Goal: Task Accomplishment & Management: Use online tool/utility

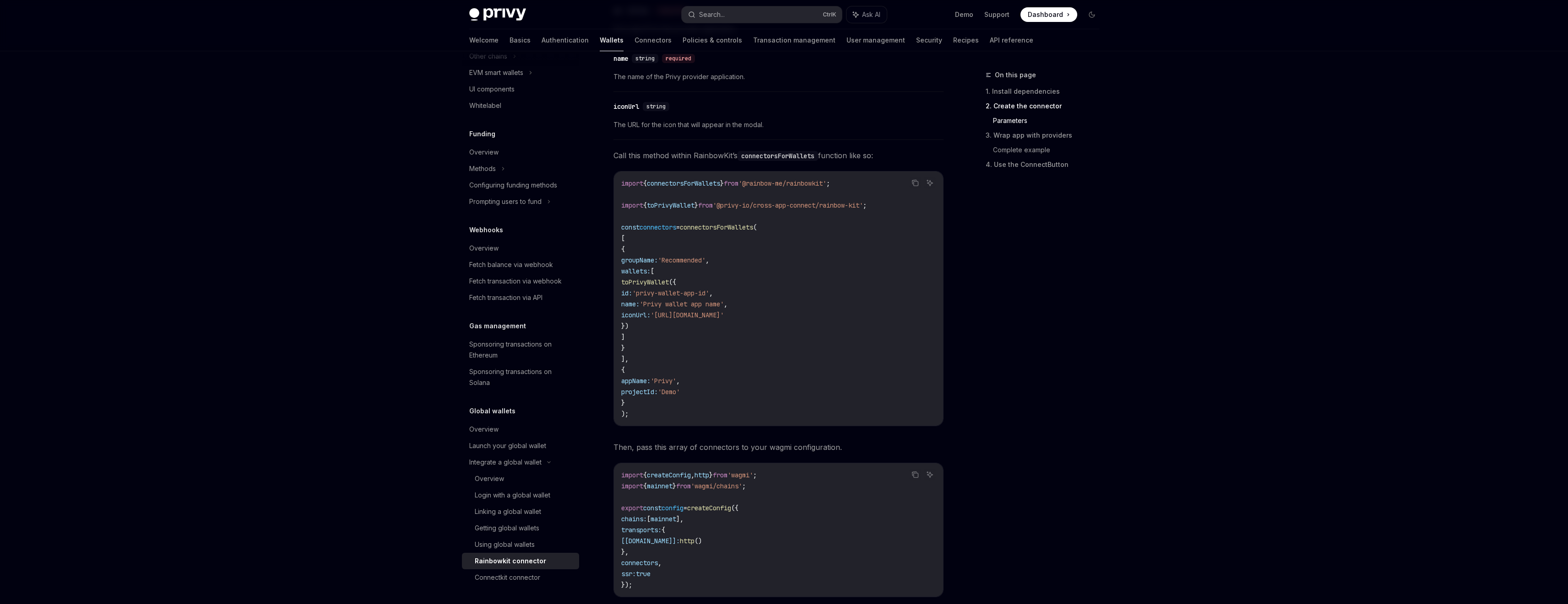
scroll to position [824, 0]
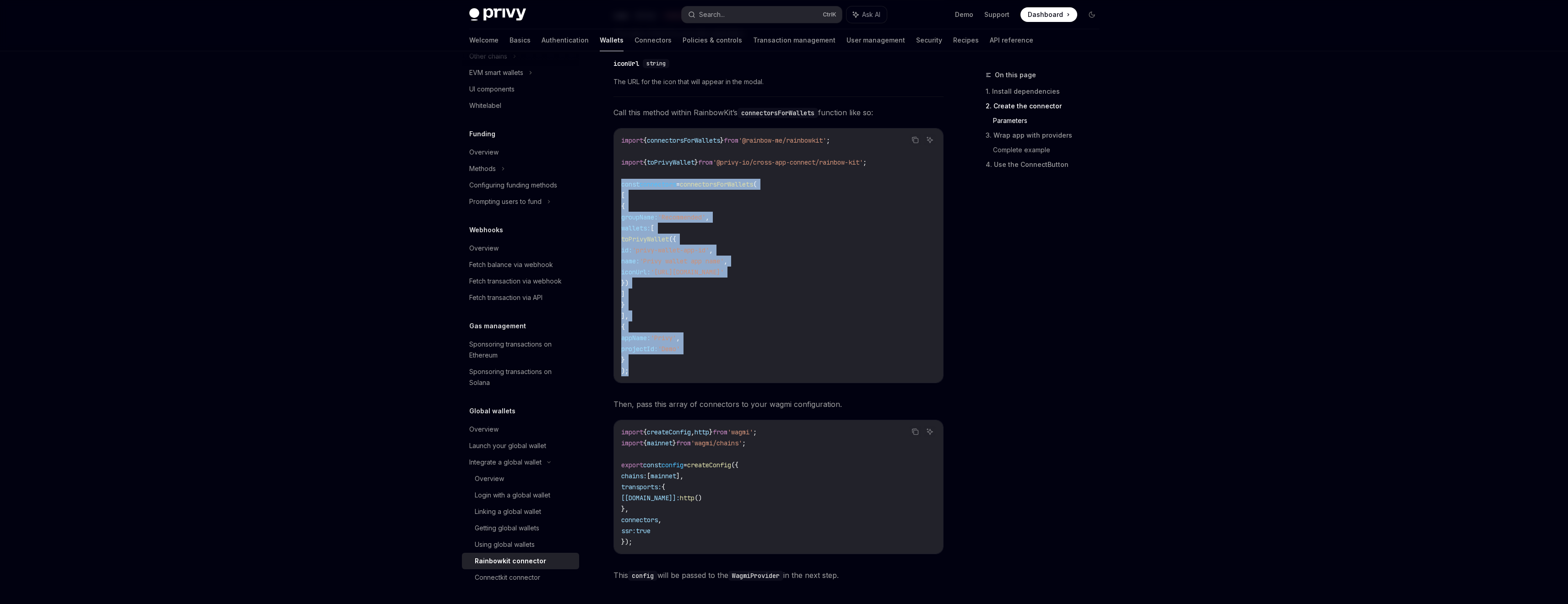
drag, startPoint x: 632, startPoint y: 376, endPoint x: 616, endPoint y: 190, distance: 186.7
click at [616, 190] on div "import { connectorsForWallets } from '@rainbow-me/rainbowkit' ; import { toPriv…" at bounding box center [778, 255] width 329 height 254
copy code "const connectors = connectorsForWallets ( [ { groupName: 'Recommended' , wallet…"
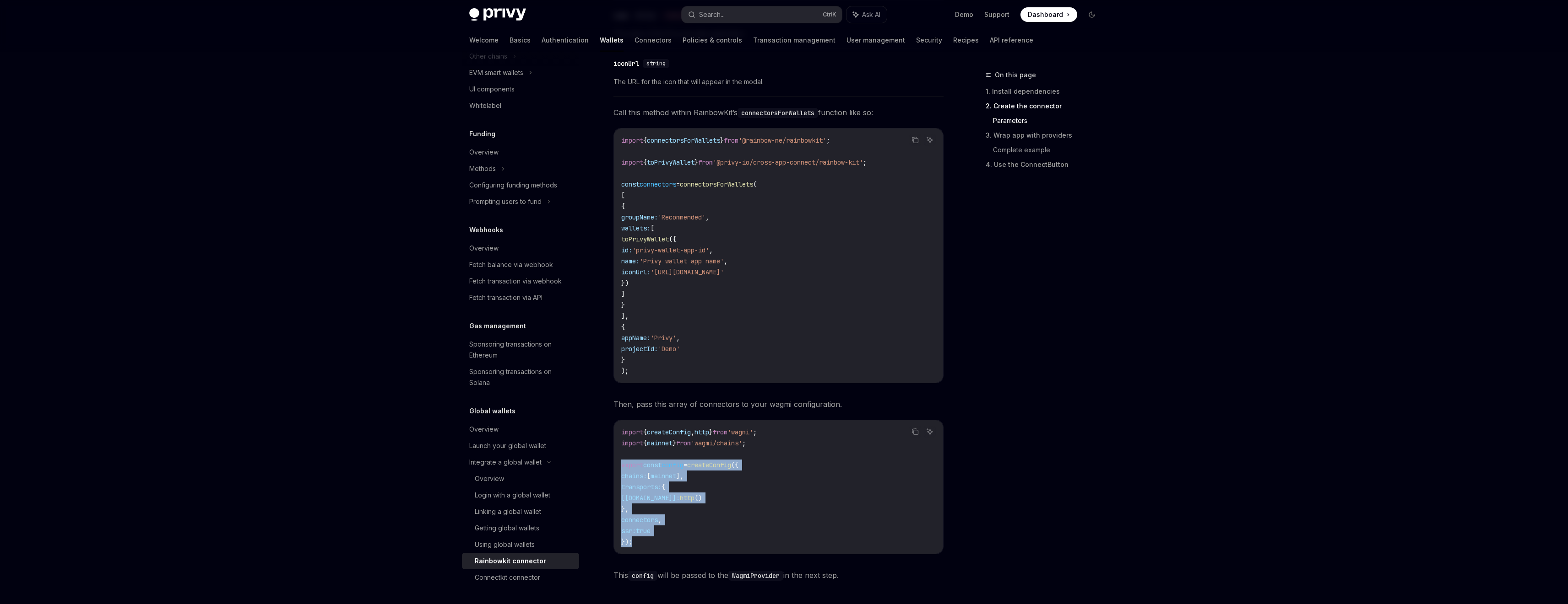
drag, startPoint x: 643, startPoint y: 549, endPoint x: 600, endPoint y: 466, distance: 93.5
click at [600, 466] on div "Integrate a global wallet Rainbowkit connector OpenAI Open in ChatGPT OpenAI Op…" at bounding box center [693, 523] width 506 height 2555
copy code "export const config = createConfig ({ chains: [ mainnet ], transports: { [[DOMA…"
click at [729, 446] on span "'wagmi/chains'" at bounding box center [716, 443] width 52 height 8
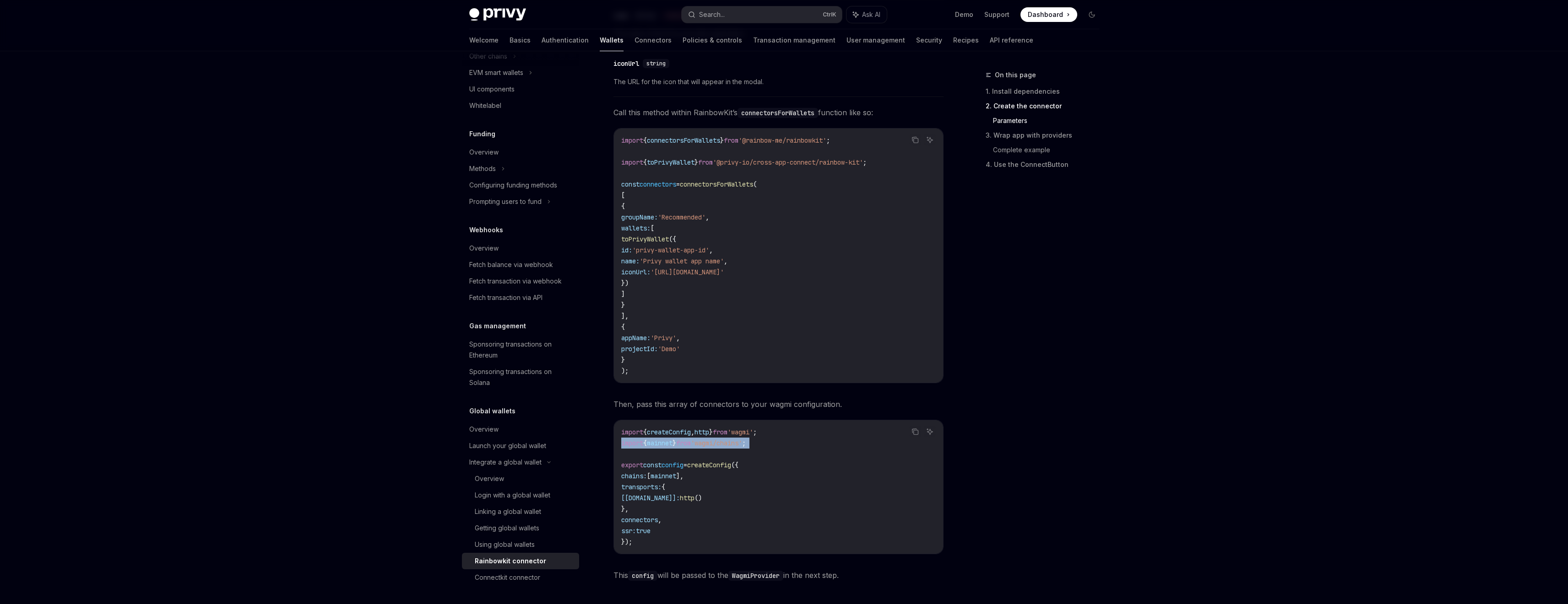
click at [729, 446] on span "'wagmi/chains'" at bounding box center [716, 443] width 52 height 8
copy code "import { mainnet } from 'wagmi/chains' ;"
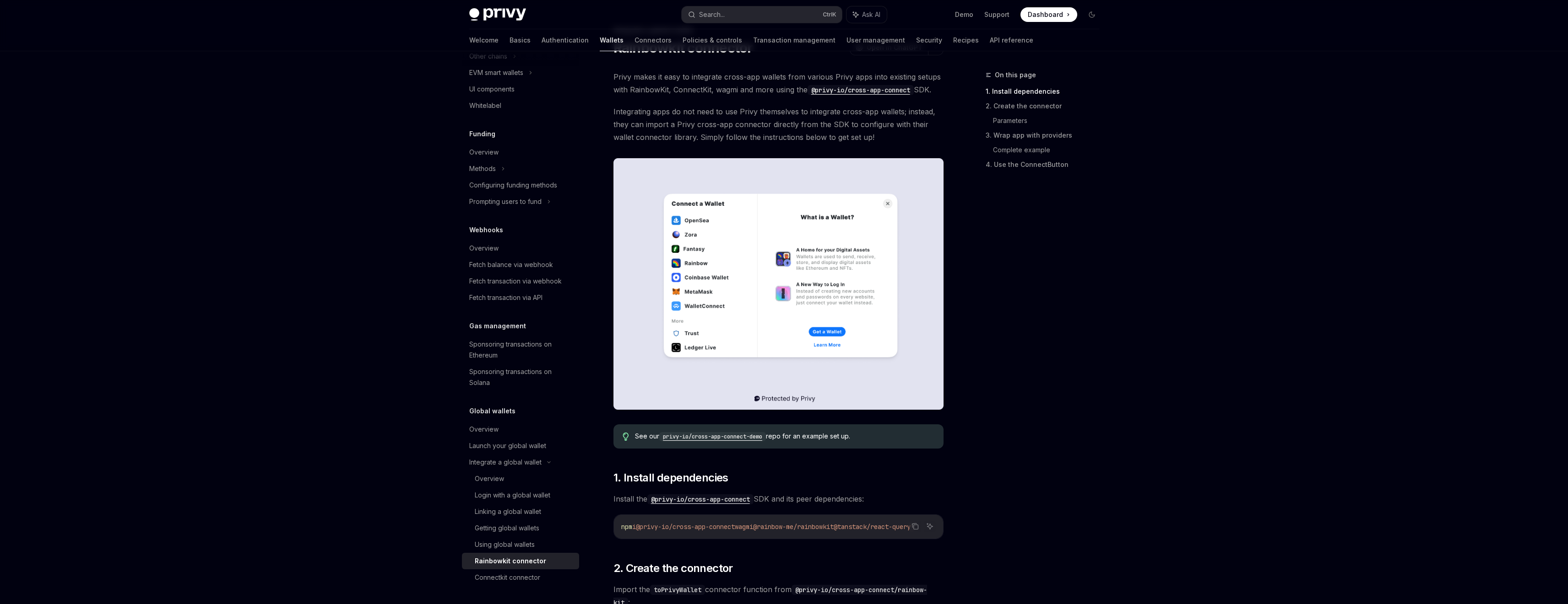
scroll to position [0, 0]
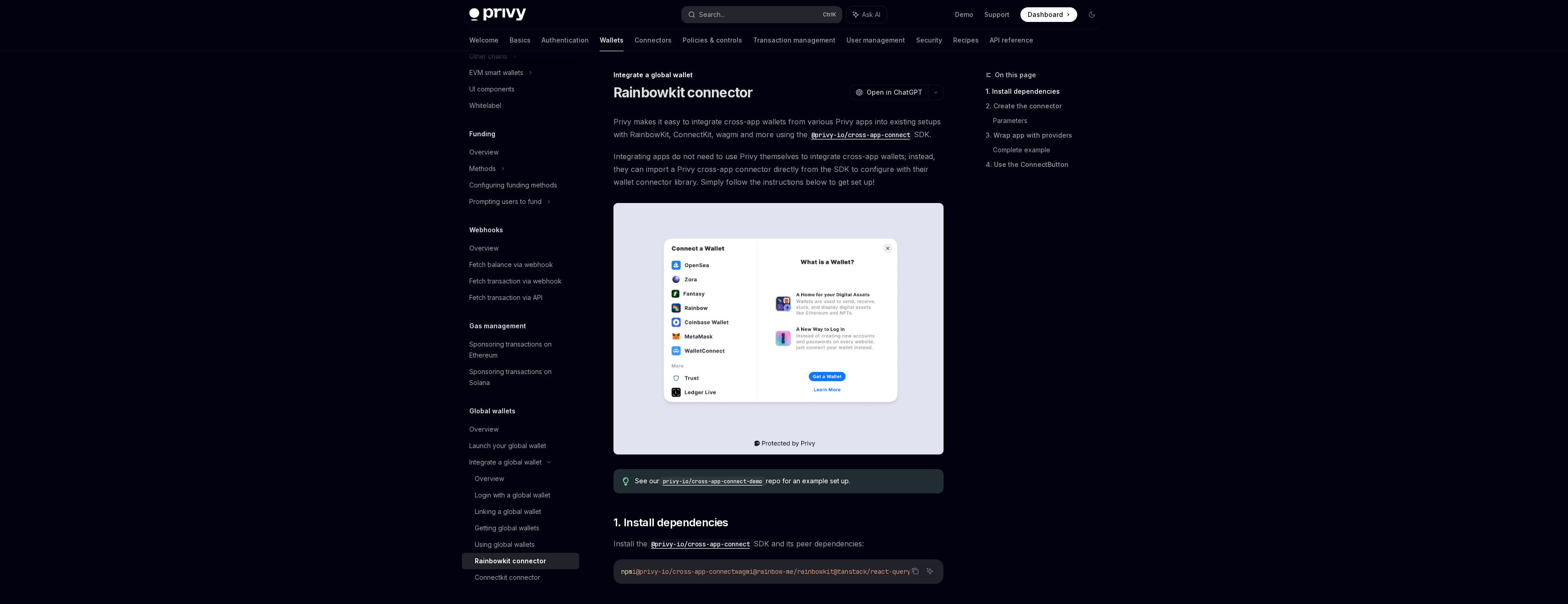
click at [755, 484] on code "privy-io/cross-app-connect-demo" at bounding box center [713, 482] width 107 height 9
